Goal: Task Accomplishment & Management: Manage account settings

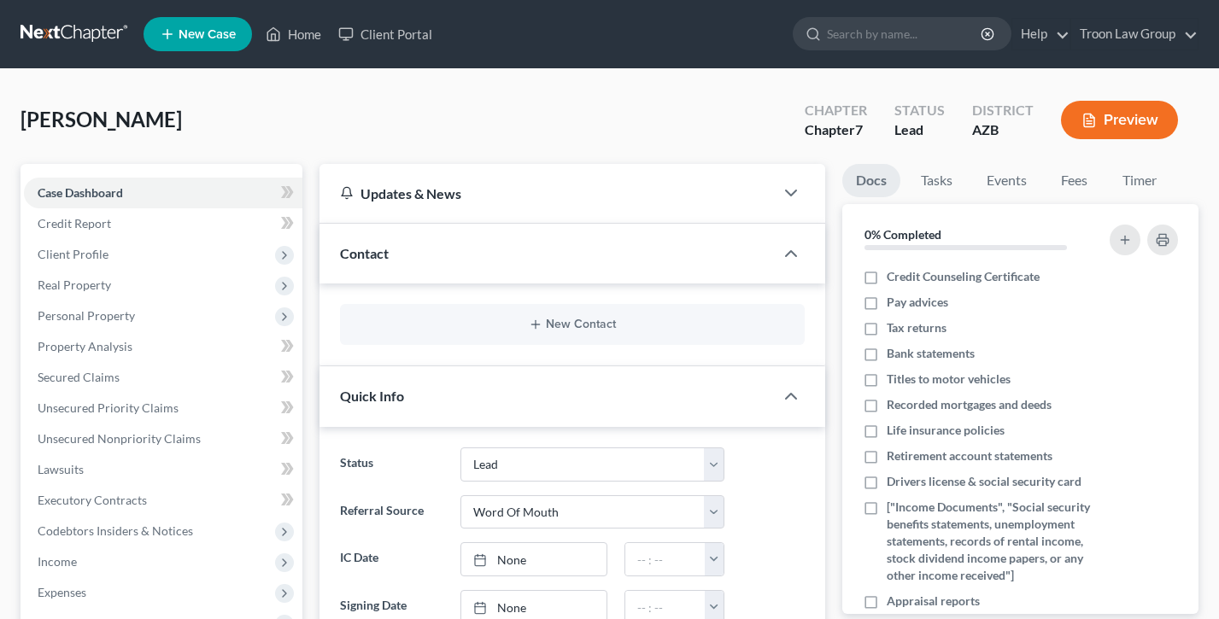
select select "10"
select select "0"
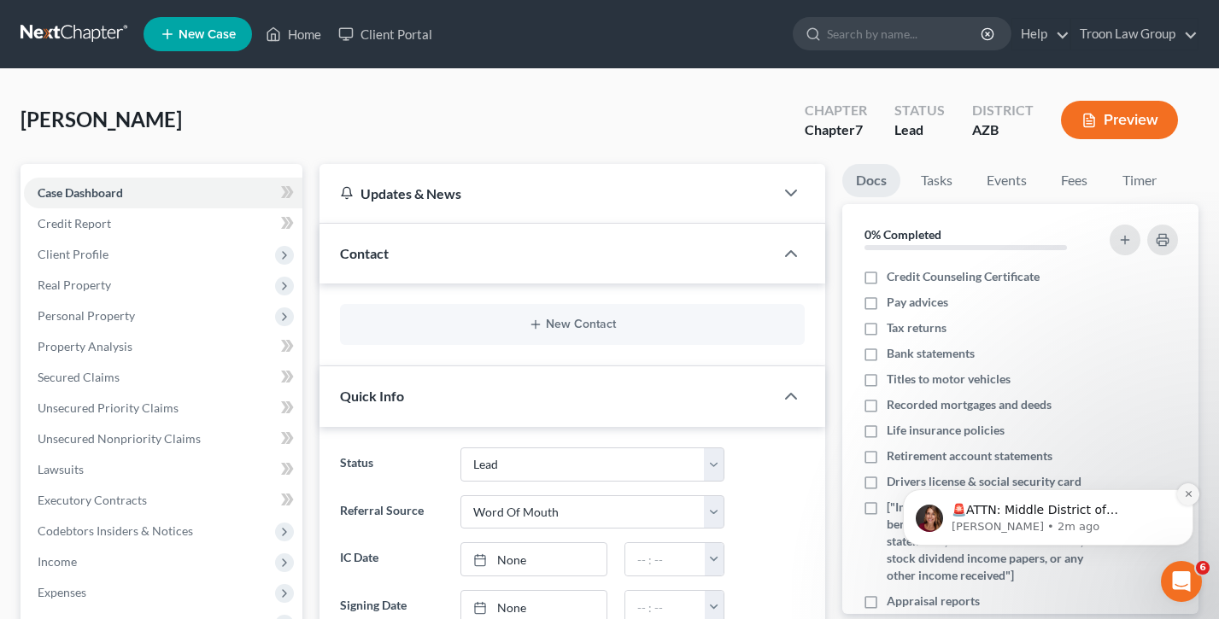
click at [1185, 492] on icon "Dismiss notification" at bounding box center [1188, 494] width 6 height 6
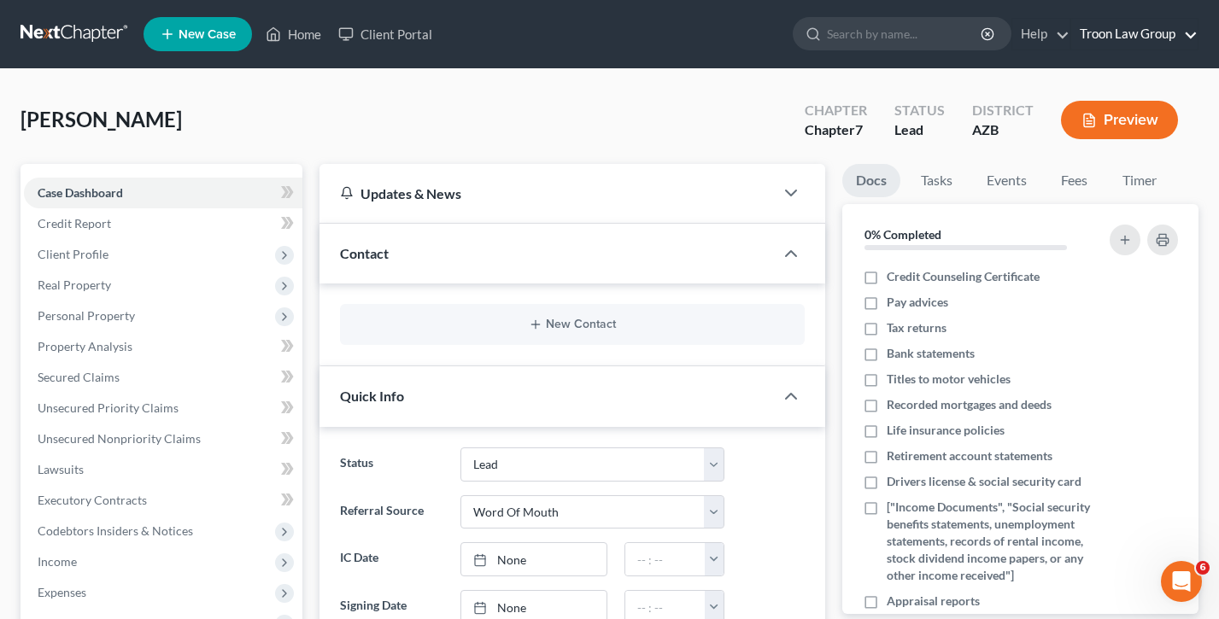
click at [1121, 29] on link "Troon Law Group" at bounding box center [1134, 34] width 126 height 31
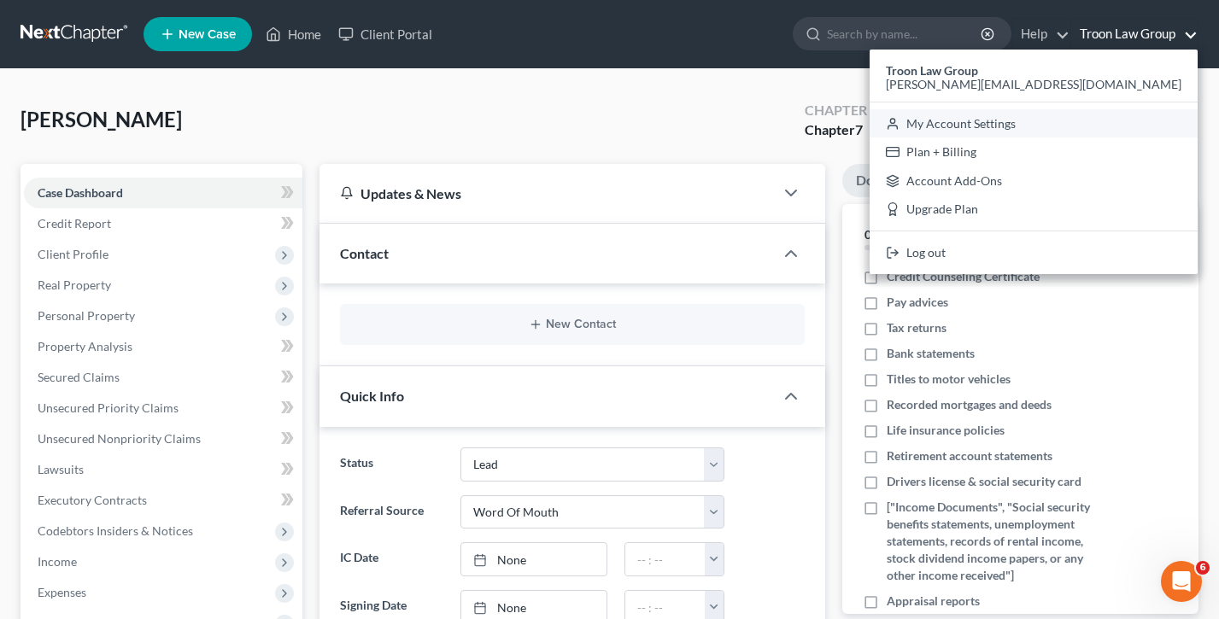
click at [1084, 133] on link "My Account Settings" at bounding box center [1033, 123] width 328 height 29
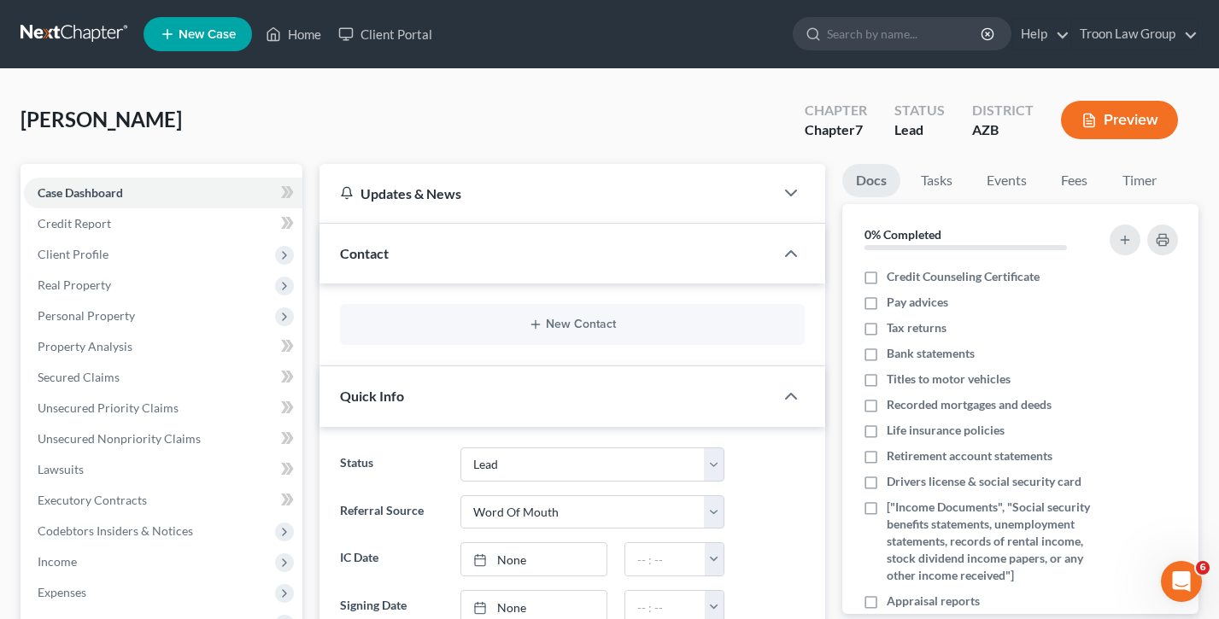
select select "24"
select select "3"
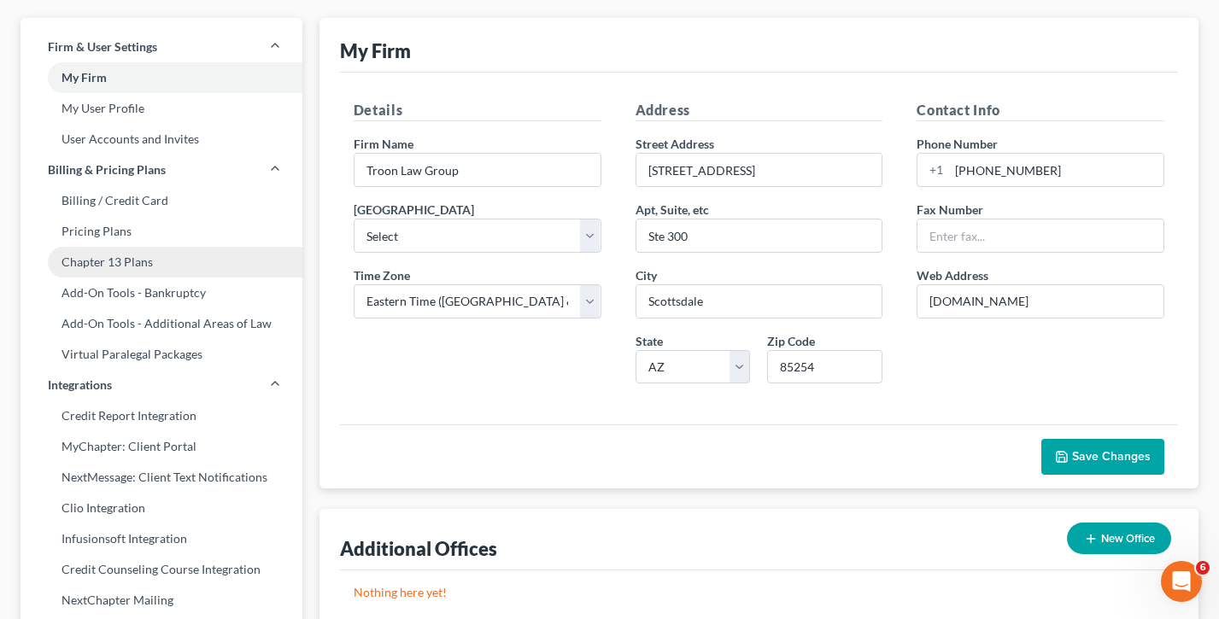
click at [119, 342] on link "Virtual Paralegal Packages" at bounding box center [161, 354] width 282 height 31
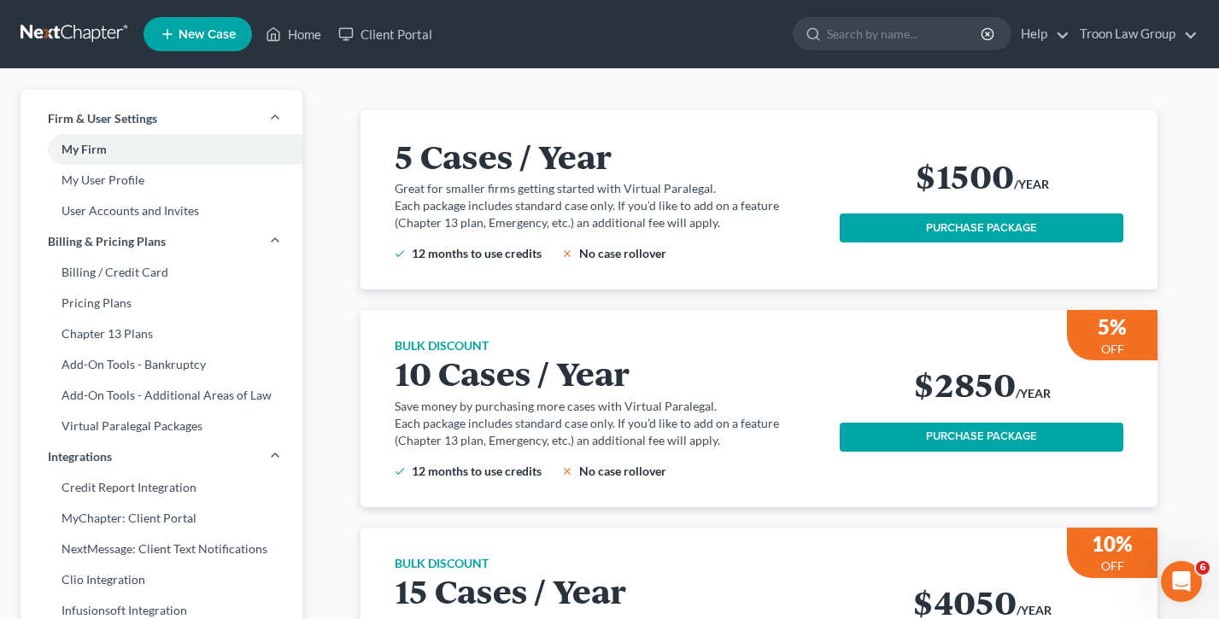
scroll to position [22, 0]
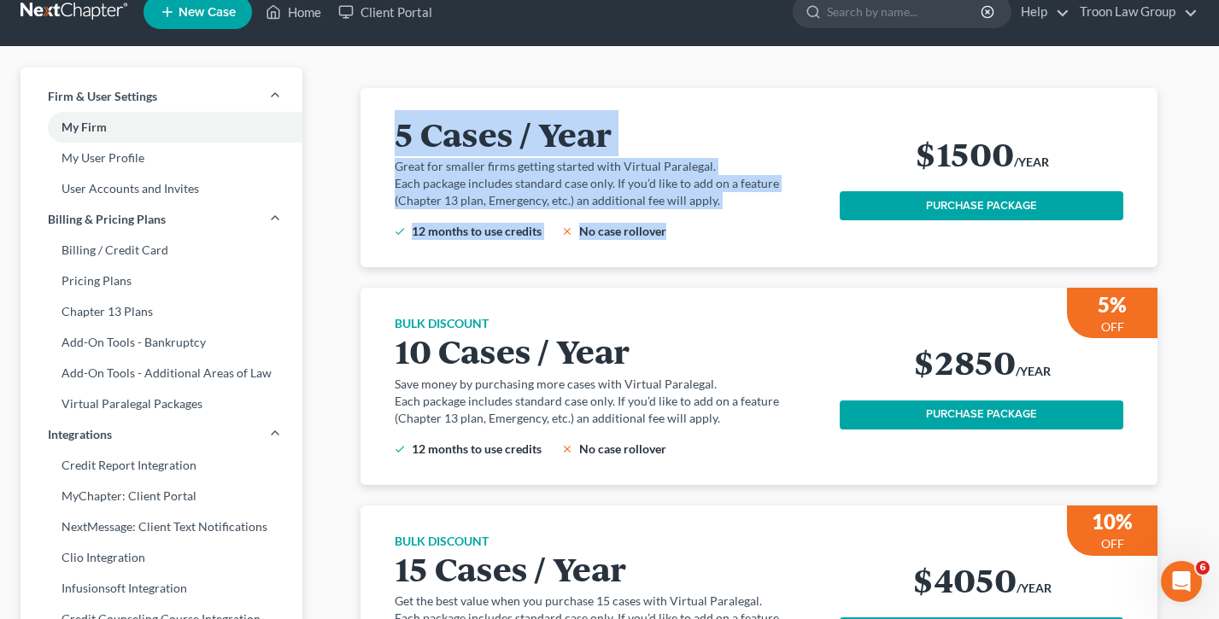
drag, startPoint x: 704, startPoint y: 227, endPoint x: 382, endPoint y: 120, distance: 339.5
click at [382, 120] on div "5 Cases / Year Great for smaller firms getting started with Virtual Paralegal. …" at bounding box center [759, 177] width 756 height 179
drag, startPoint x: 683, startPoint y: 234, endPoint x: 384, endPoint y: 125, distance: 318.3
click at [384, 125] on div "5 Cases / Year Great for smaller firms getting started with Virtual Paralegal. …" at bounding box center [759, 177] width 756 height 179
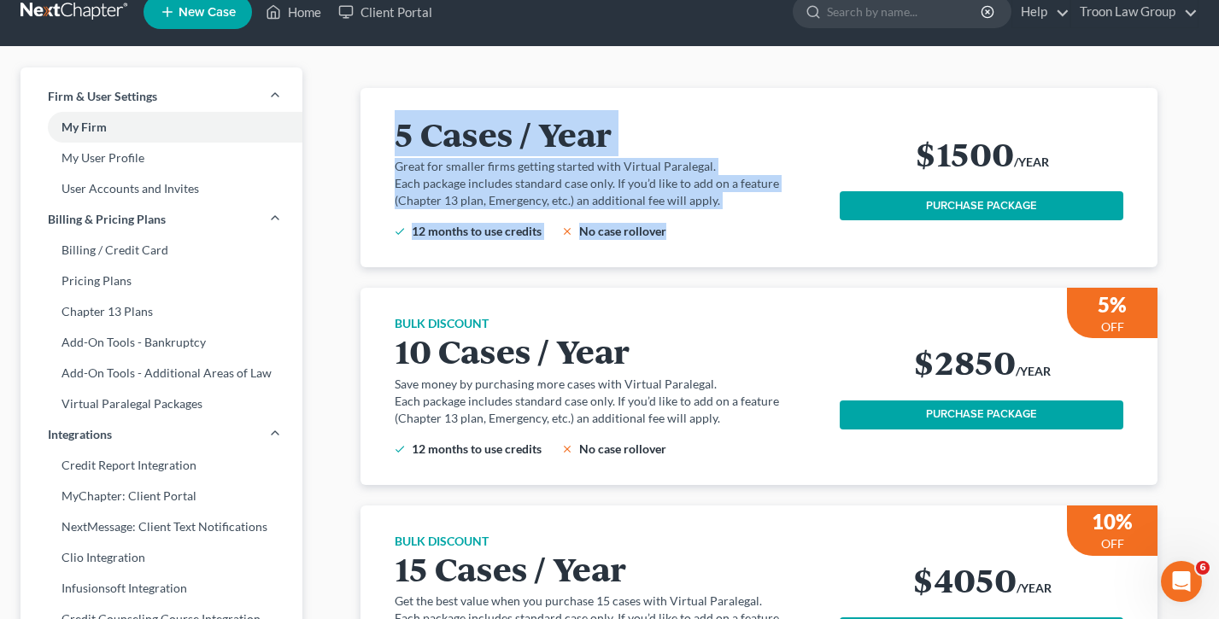
click at [616, 156] on div "5 Cases / Year Great for smaller firms getting started with Virtual Paralegal. …" at bounding box center [618, 177] width 446 height 125
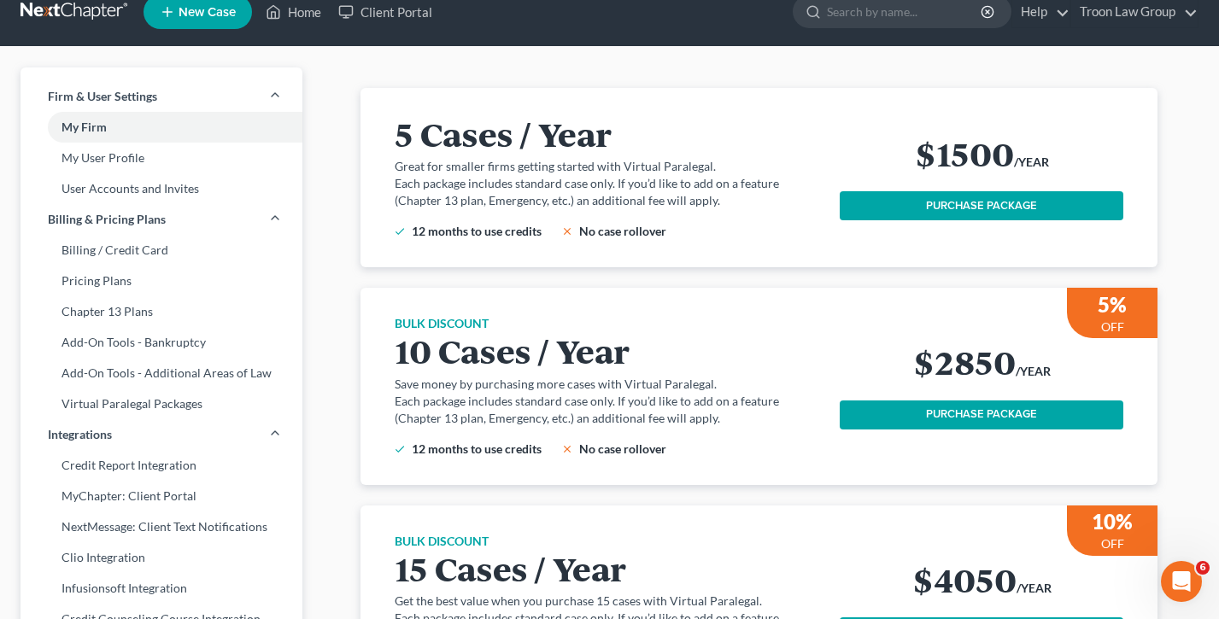
scroll to position [0, 0]
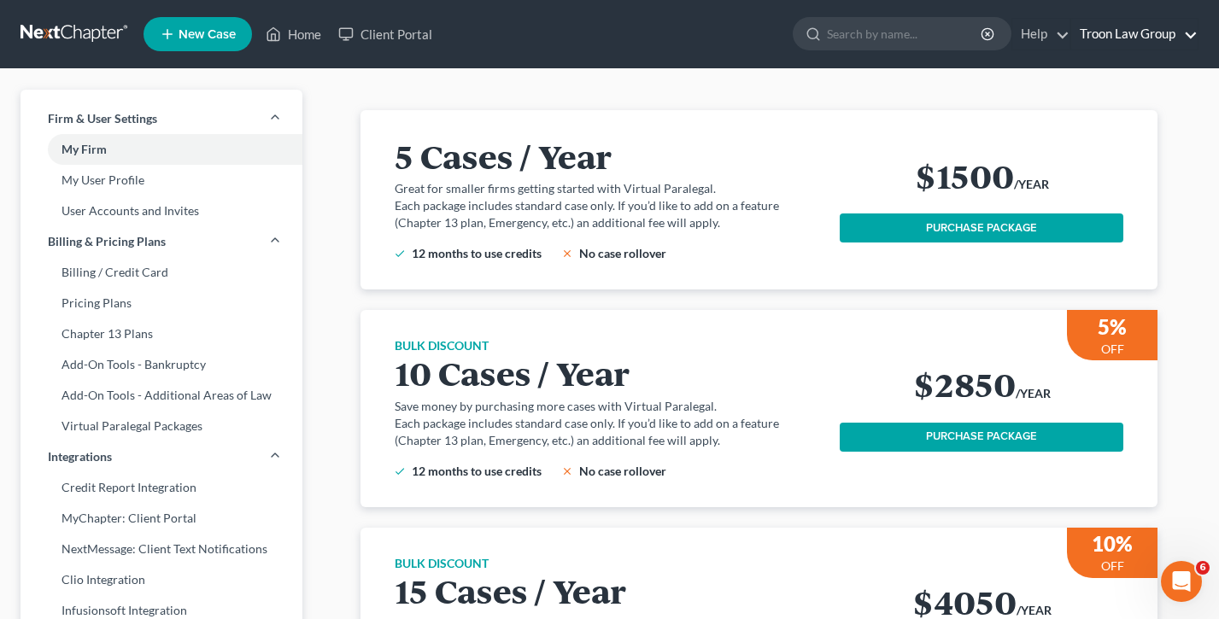
click at [1134, 40] on link "Troon Law Group" at bounding box center [1134, 34] width 126 height 31
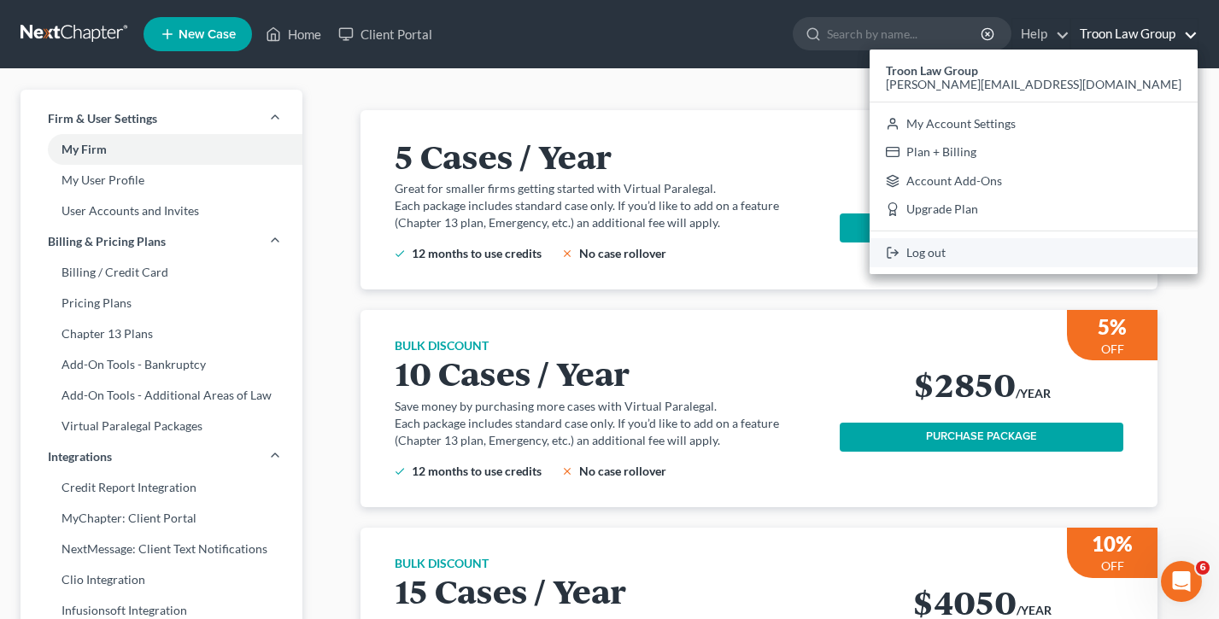
click at [1080, 258] on link "Log out" at bounding box center [1033, 252] width 328 height 29
